Goal: Register for event/course

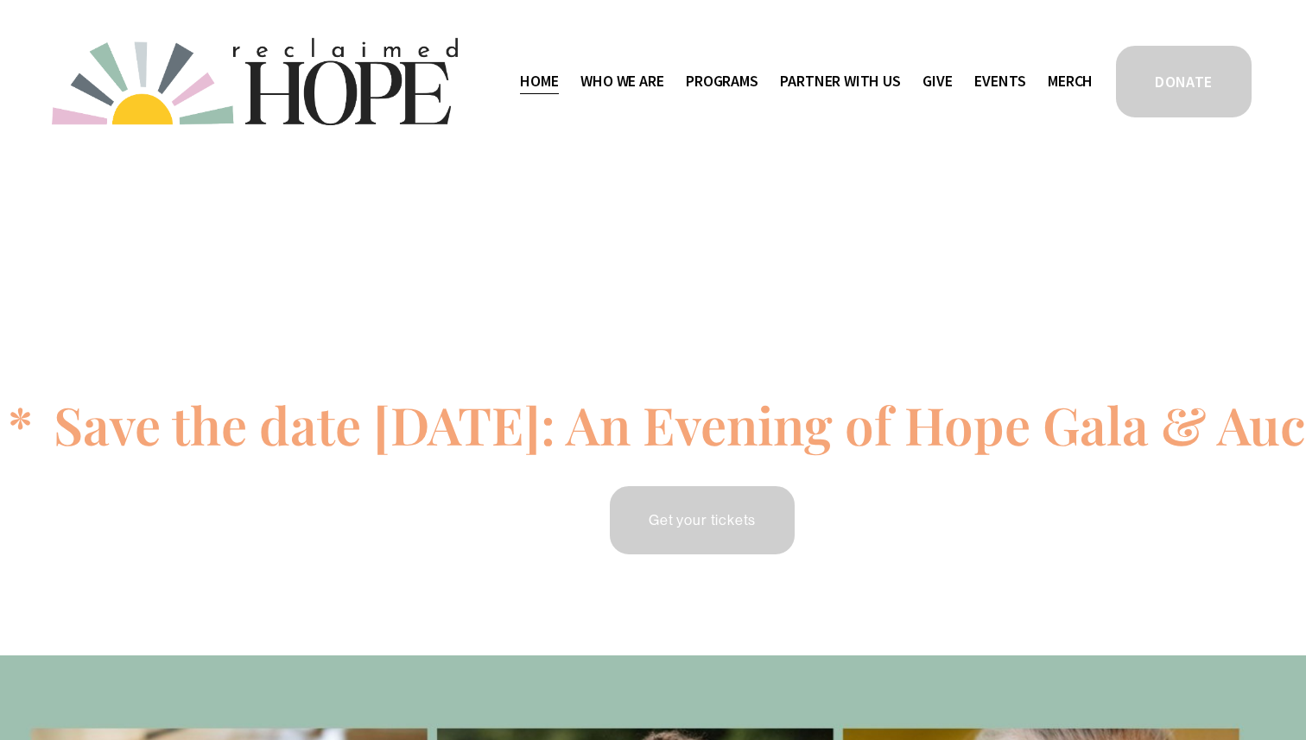
click at [984, 89] on link "Events" at bounding box center [999, 81] width 51 height 28
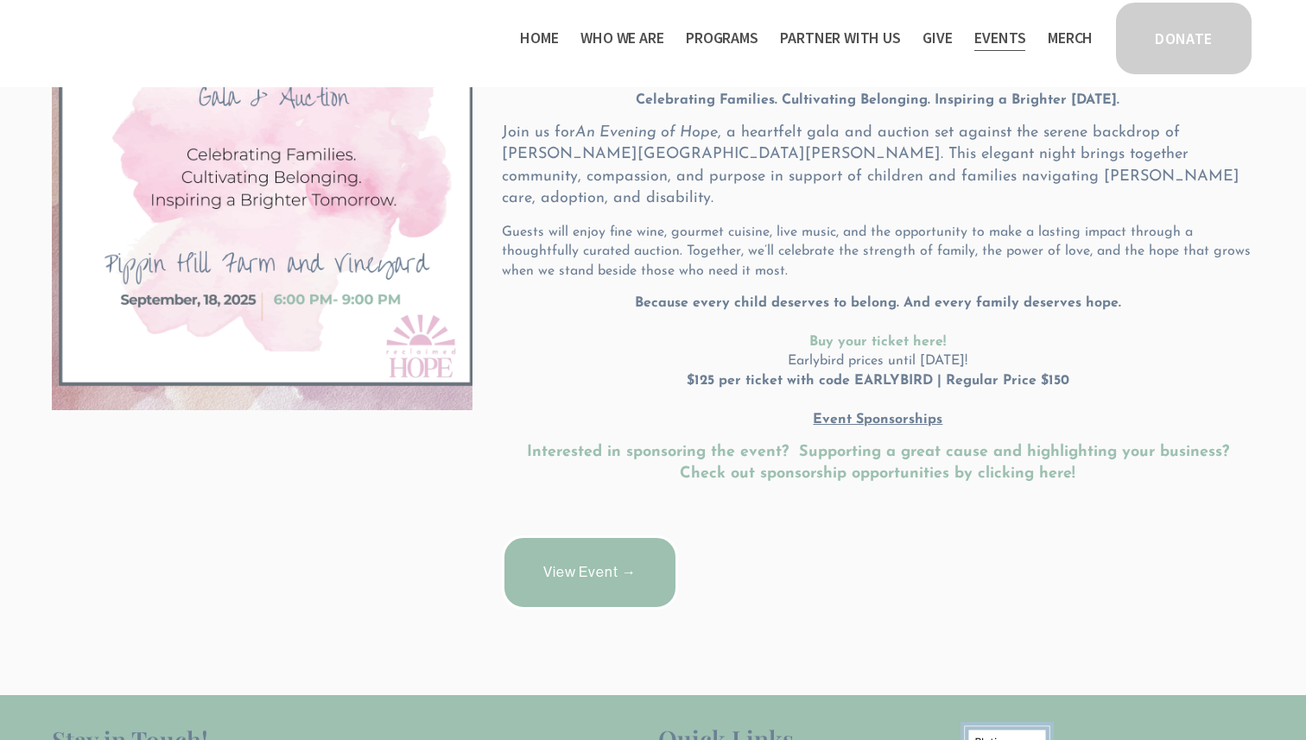
scroll to position [514, 0]
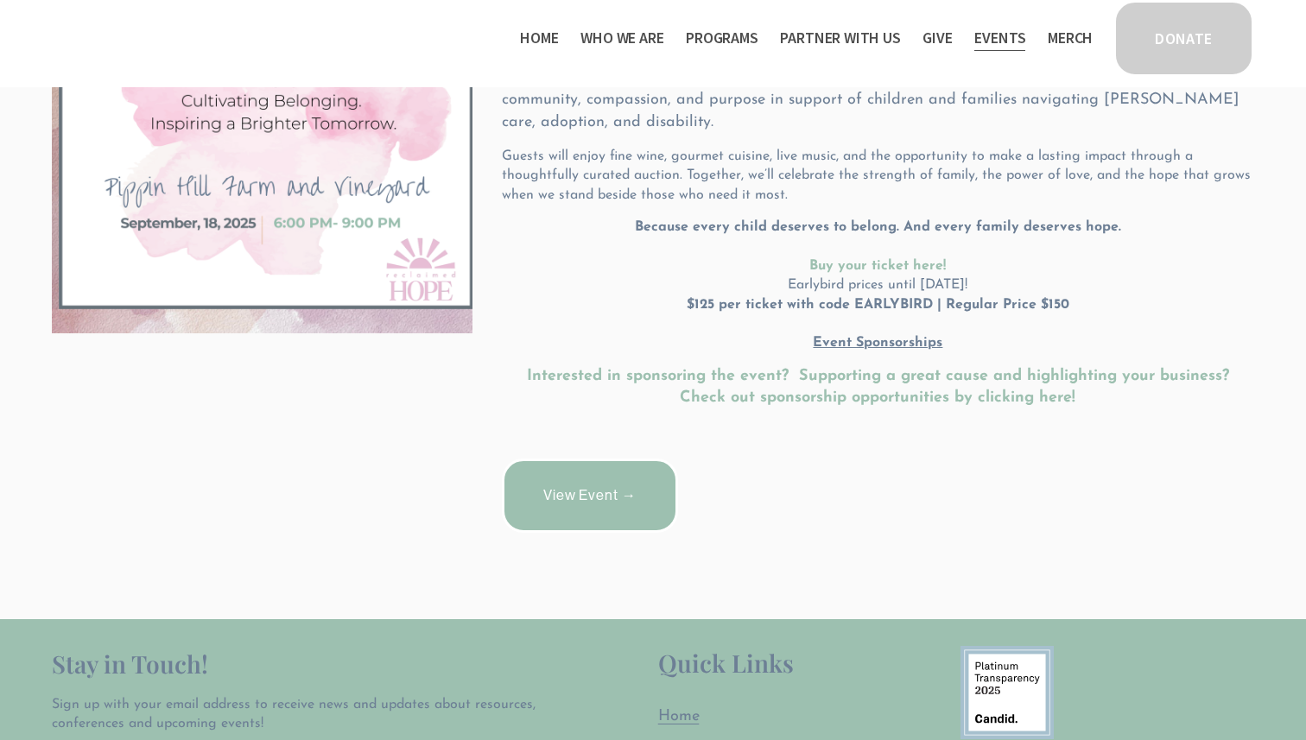
click at [597, 475] on link "View Event →" at bounding box center [589, 496] width 175 height 74
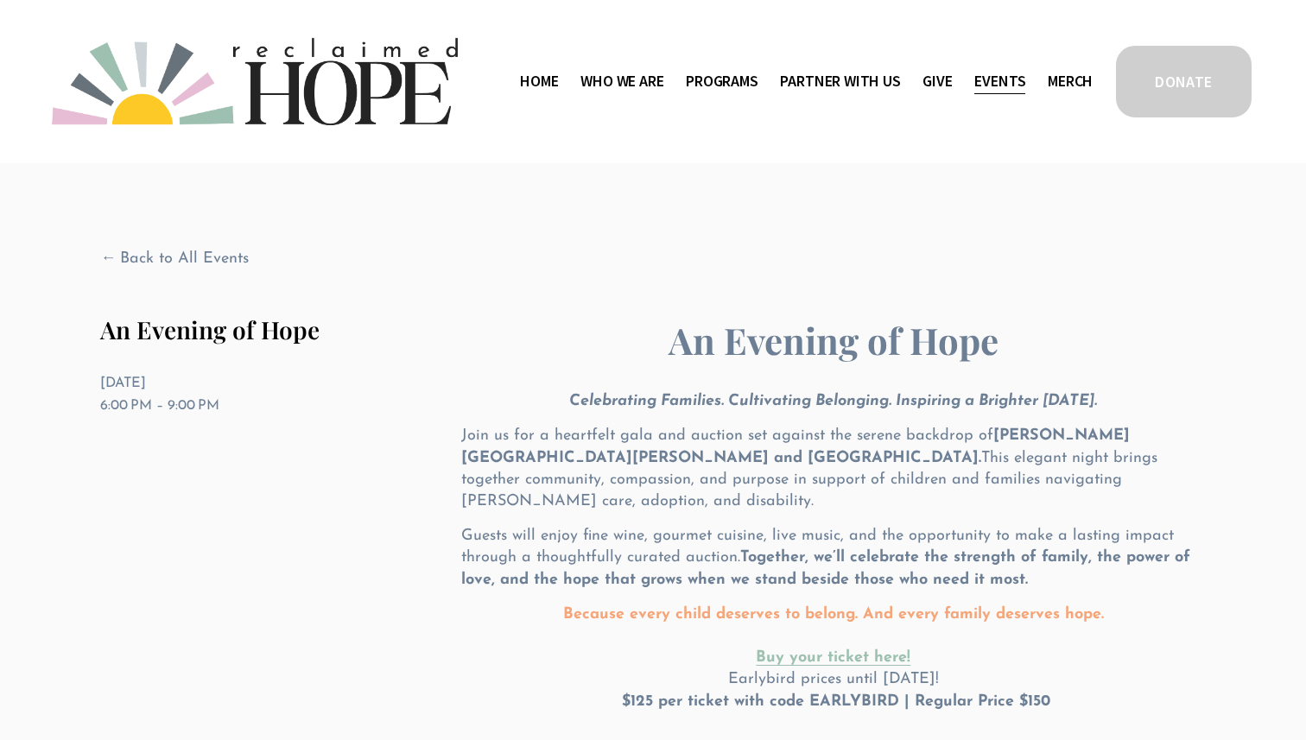
click at [544, 81] on link "Home" at bounding box center [539, 81] width 38 height 28
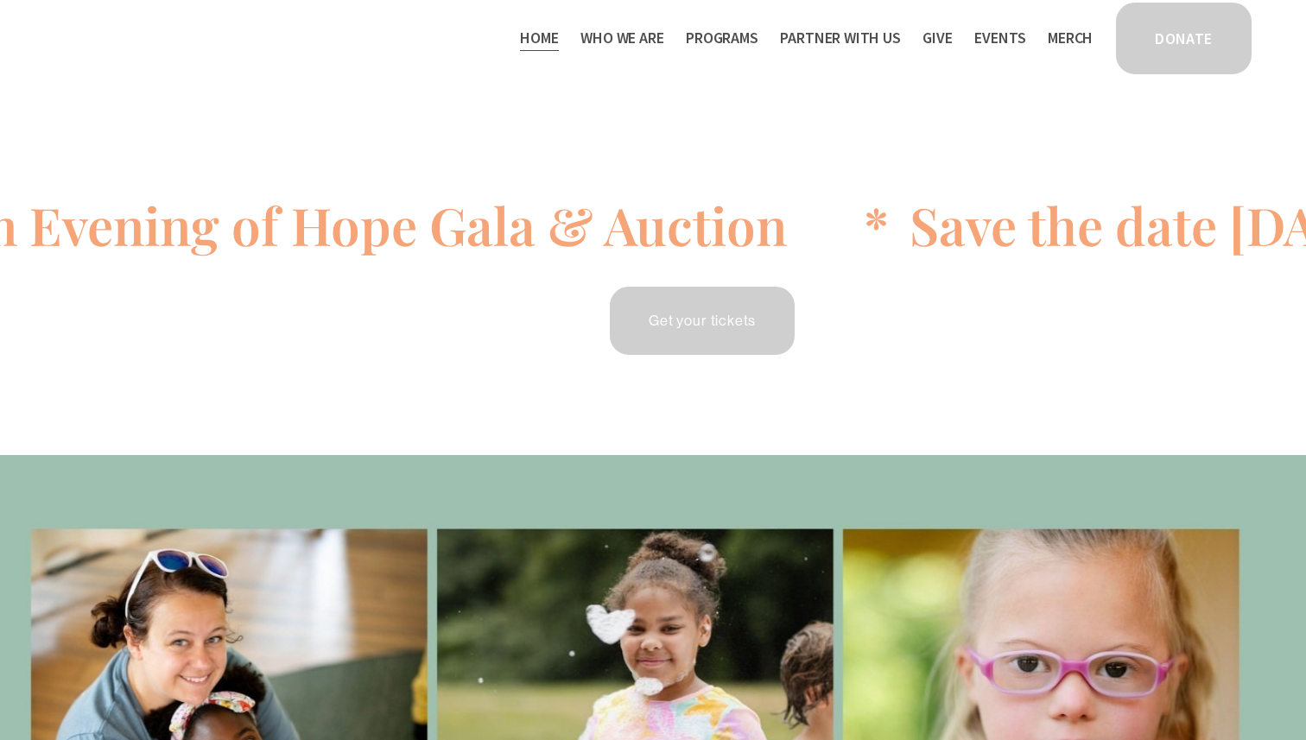
scroll to position [124, 0]
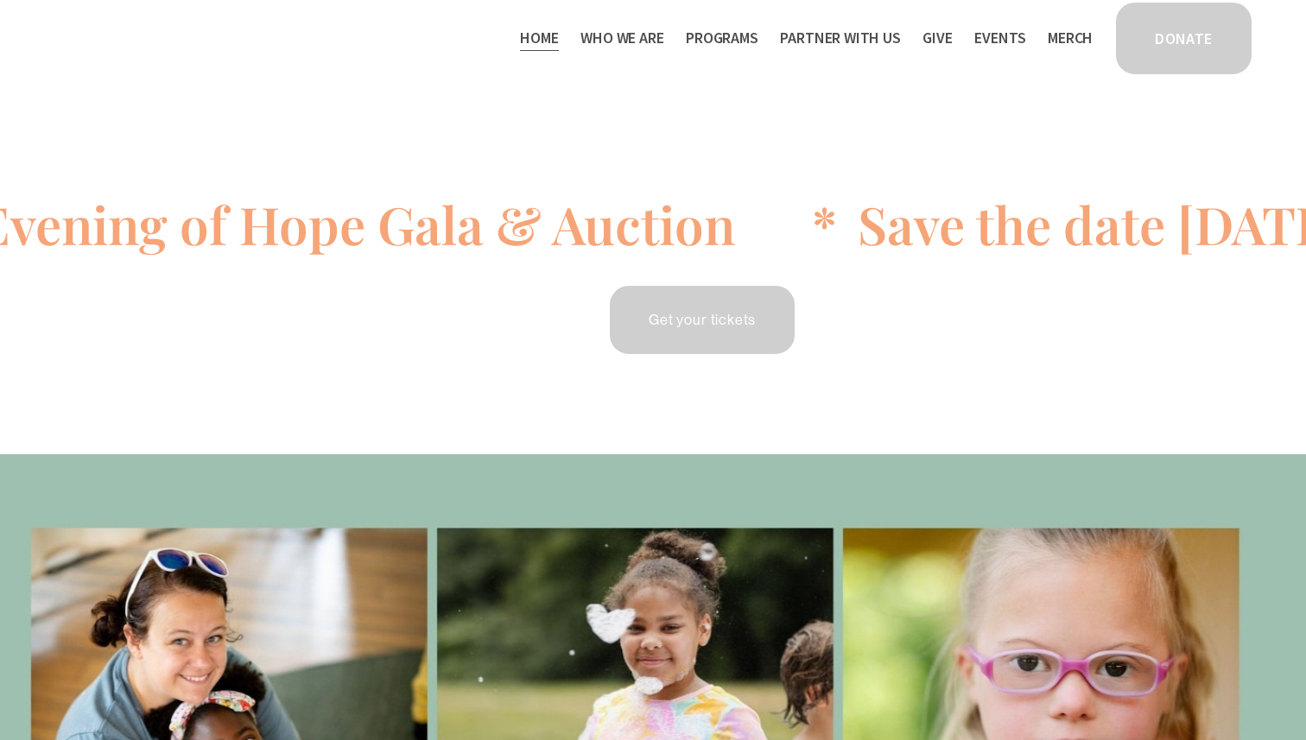
click at [688, 313] on link "Get your tickets" at bounding box center [702, 319] width 190 height 73
